Goal: Task Accomplishment & Management: Use online tool/utility

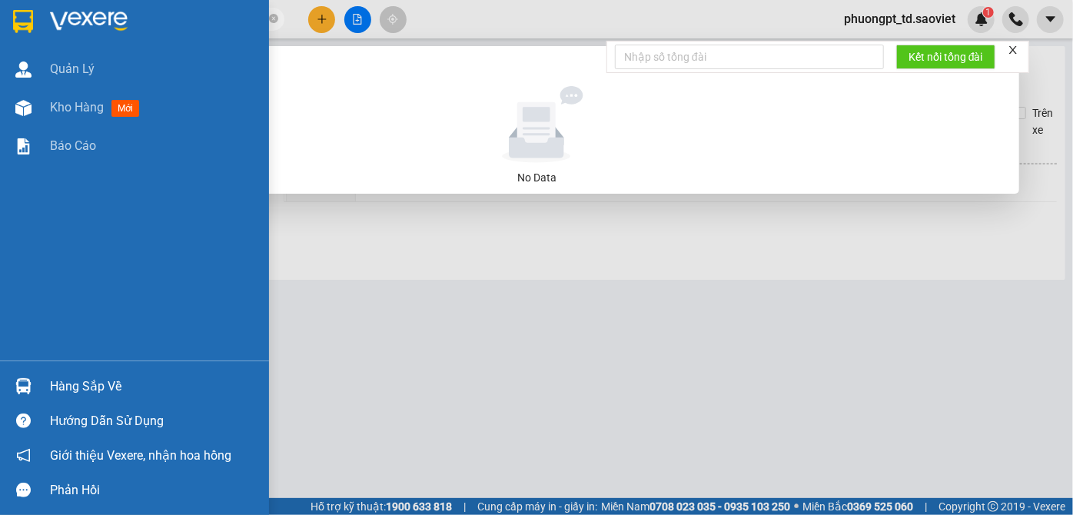
click at [8, 32] on section "Kết quả tìm kiếm ( 0 ) Bộ lọc No Data 0988828704 phuongpt_td.saoviet 1 Quản [PE…" at bounding box center [536, 257] width 1073 height 515
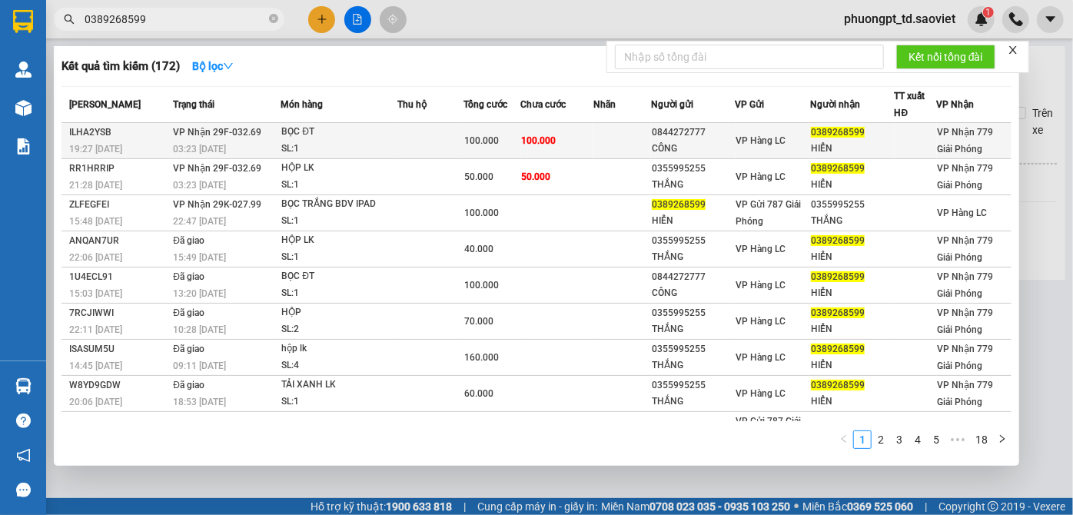
type input "0389268599"
click at [331, 143] on div "SL: 1" at bounding box center [338, 149] width 115 height 17
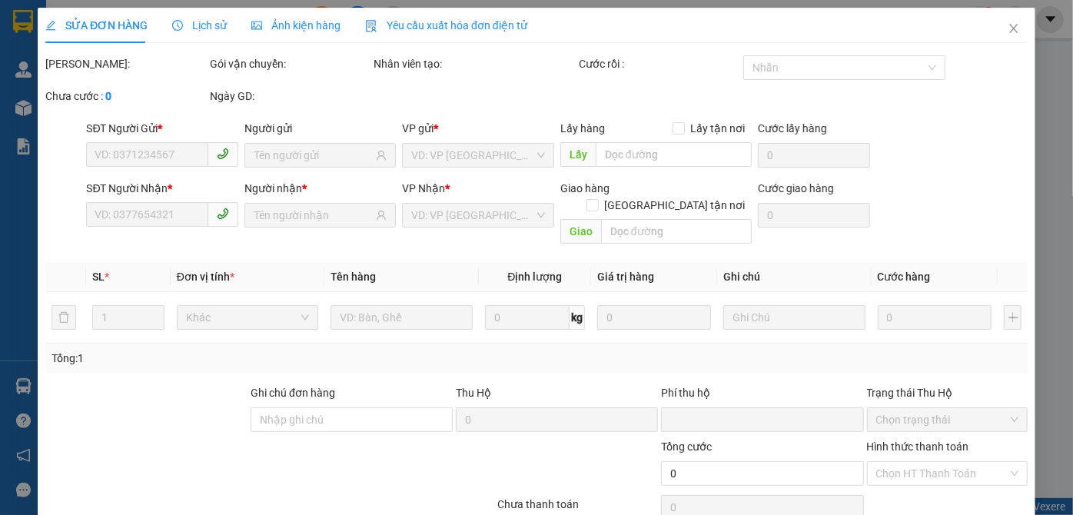
type input "0844272777"
type input "CÔNG"
type input "0389268599"
type input "HIỂN"
type input "0"
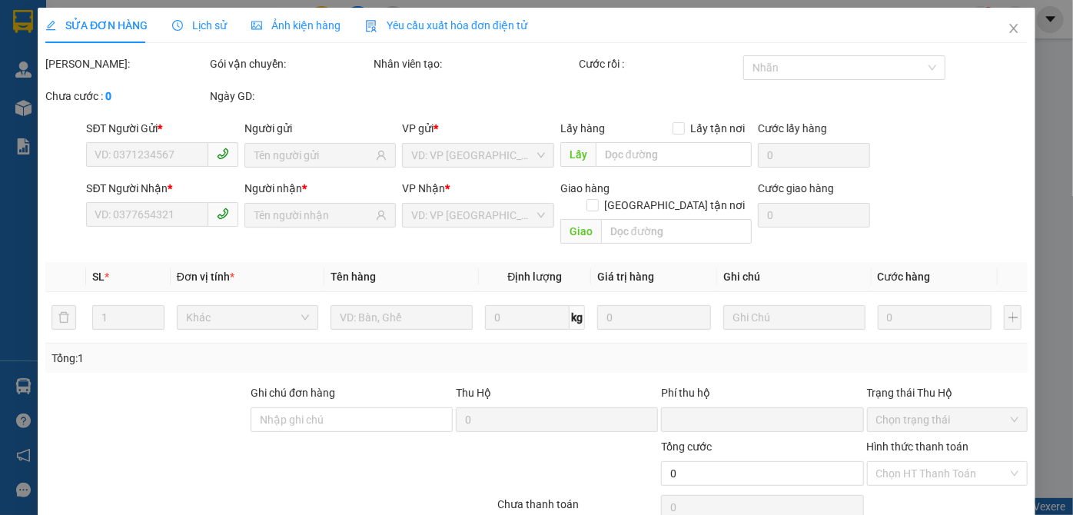
type input "100.000"
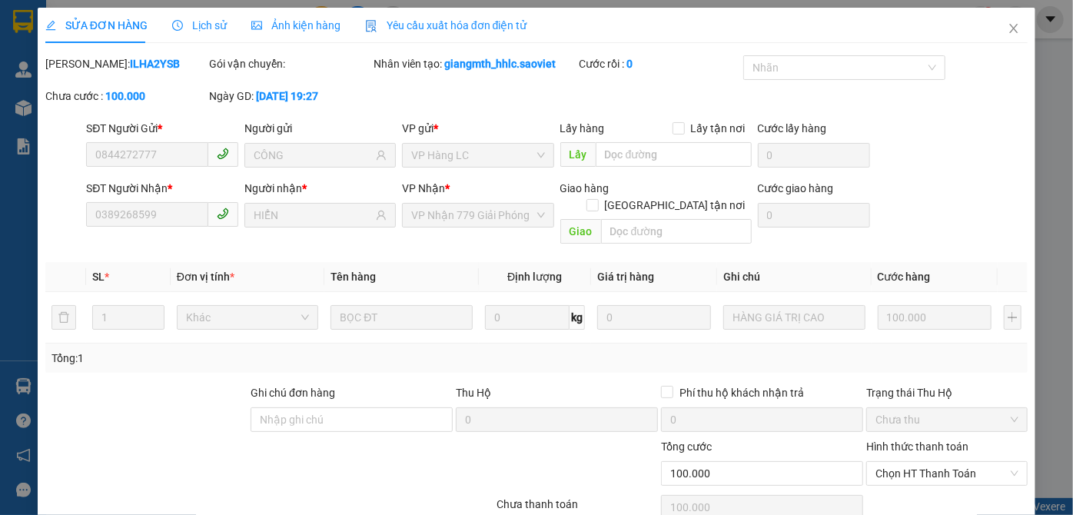
click at [204, 22] on span "Lịch sử" at bounding box center [199, 25] width 55 height 12
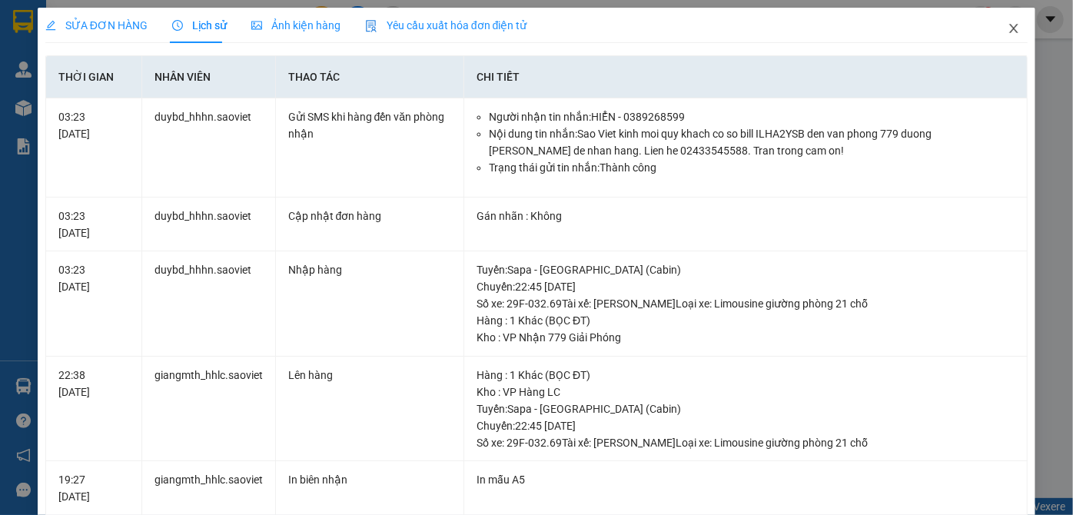
click at [1007, 25] on icon "close" at bounding box center [1013, 28] width 12 height 12
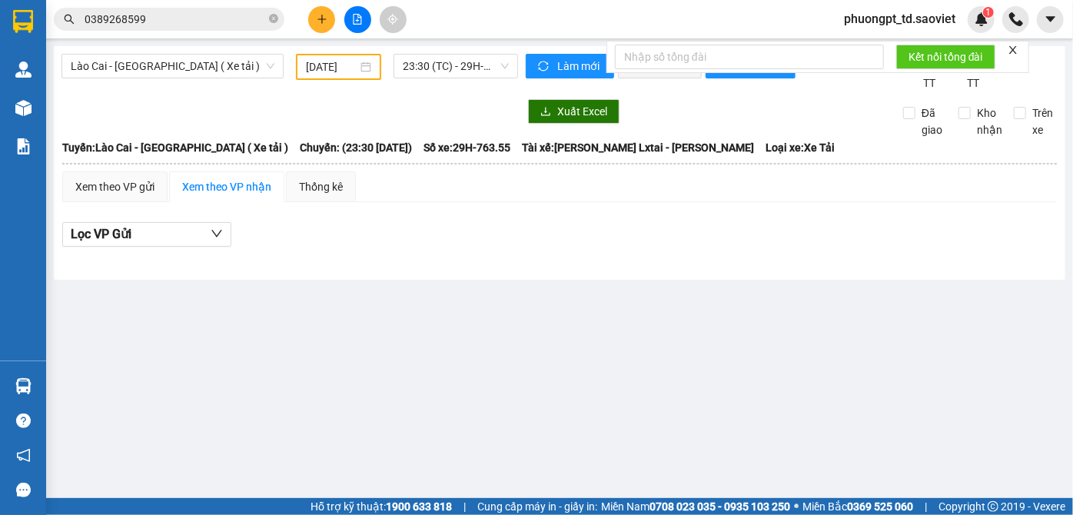
click at [168, 18] on input "0389268599" at bounding box center [175, 19] width 181 height 17
